Goal: Download file/media

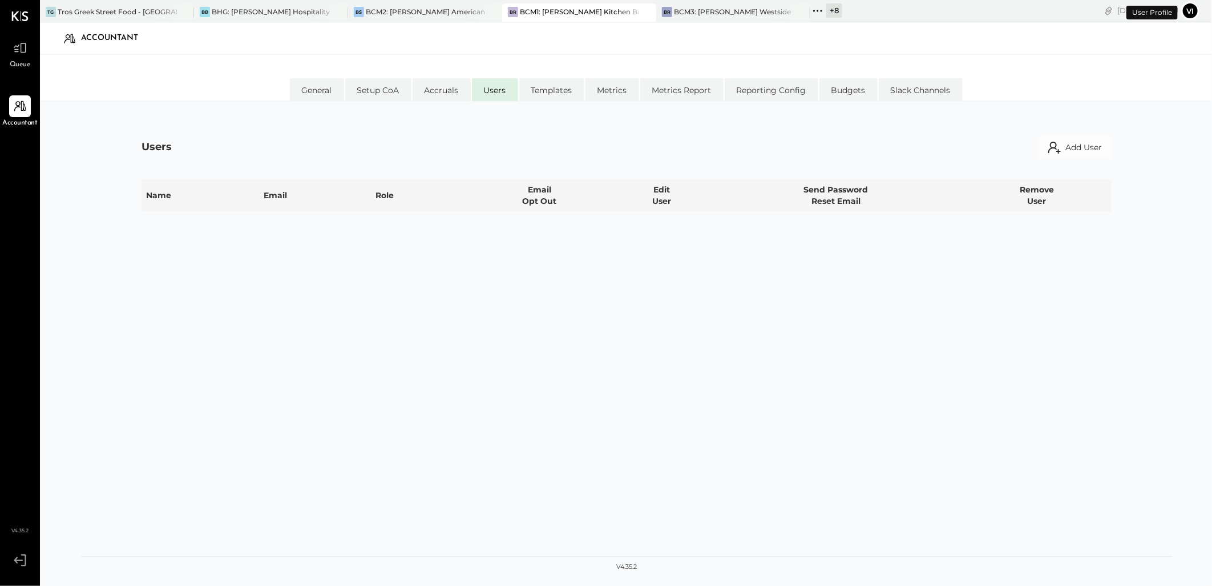
select select "**********"
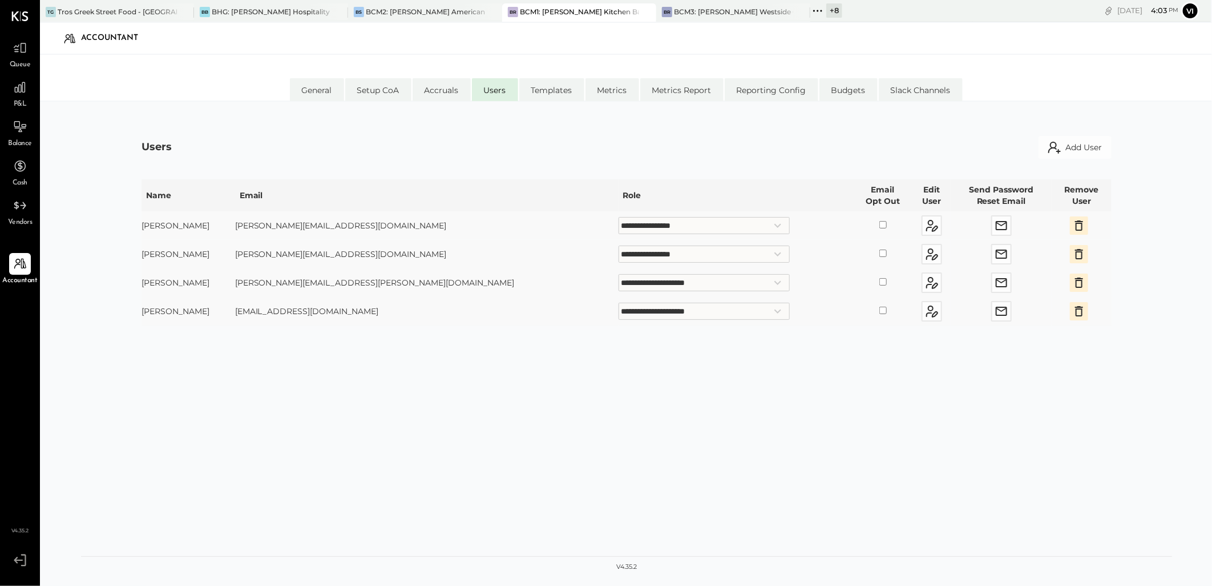
click at [29, 60] on span "Queue" at bounding box center [20, 65] width 21 height 10
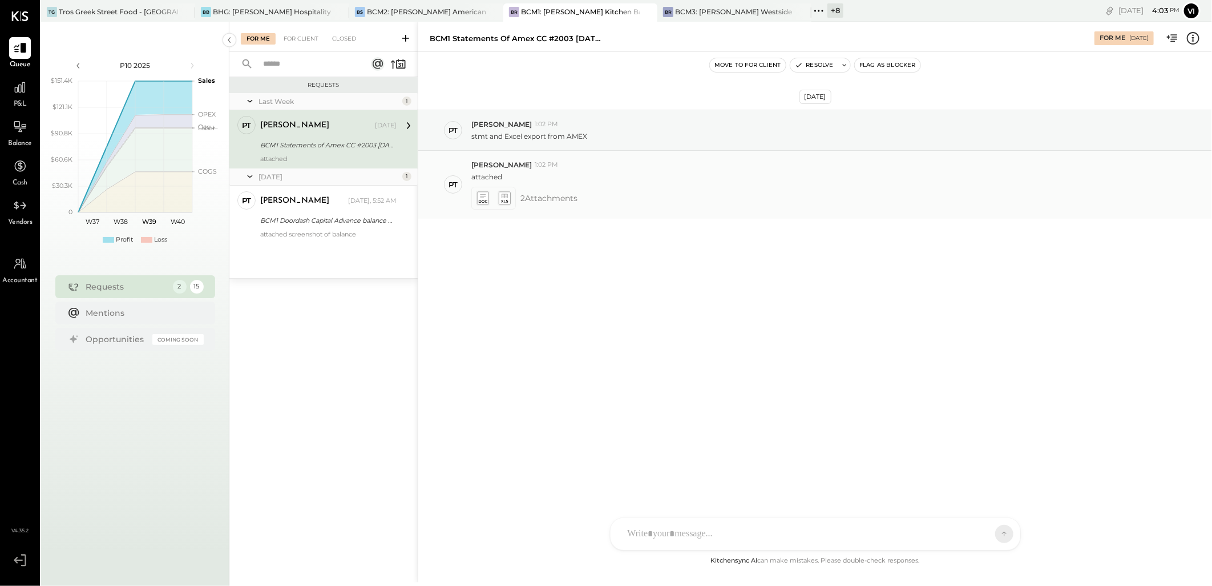
click at [501, 198] on icon at bounding box center [504, 197] width 12 height 13
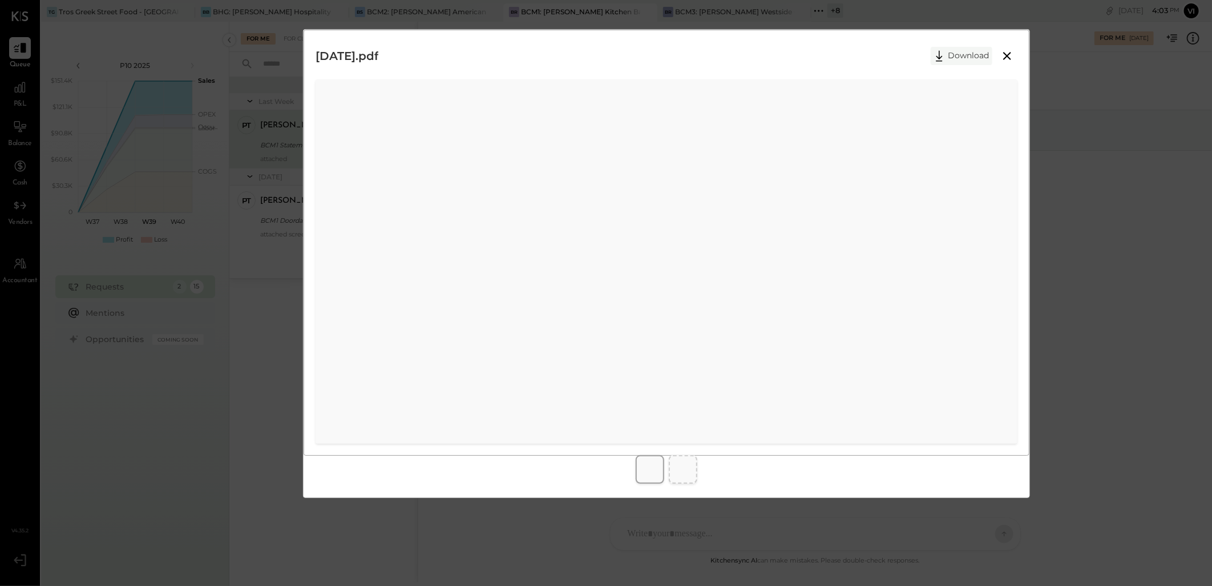
click at [957, 51] on button "Download" at bounding box center [962, 56] width 62 height 18
click at [684, 481] on td "Transaction Details" at bounding box center [709, 495] width 68 height 69
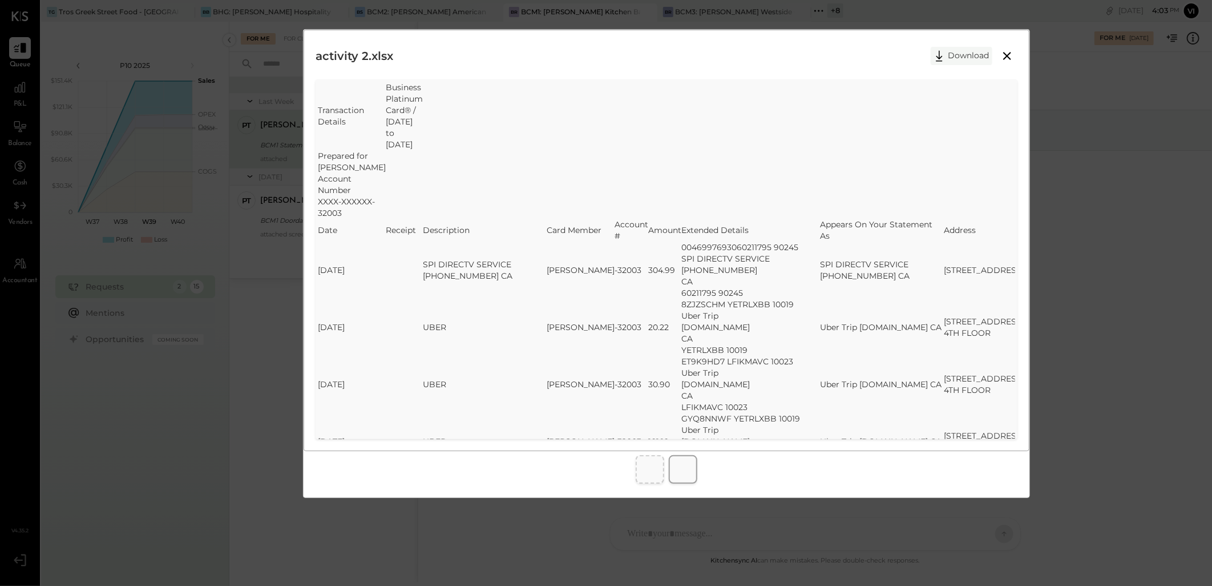
click at [959, 56] on button "Download" at bounding box center [962, 56] width 62 height 18
click at [772, 66] on div "activity 2.xlsx Download" at bounding box center [667, 56] width 702 height 29
click at [1008, 55] on icon at bounding box center [1008, 56] width 14 height 14
